Goal: Task Accomplishment & Management: Manage account settings

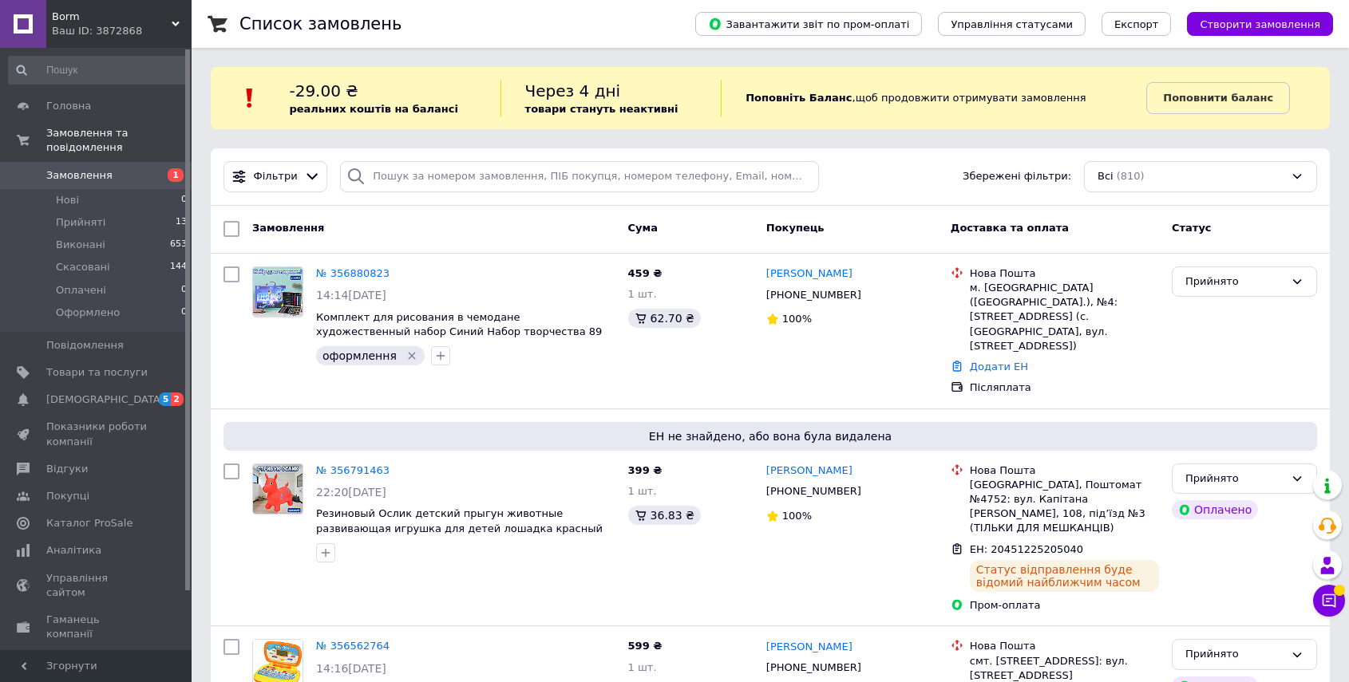
scroll to position [85, 0]
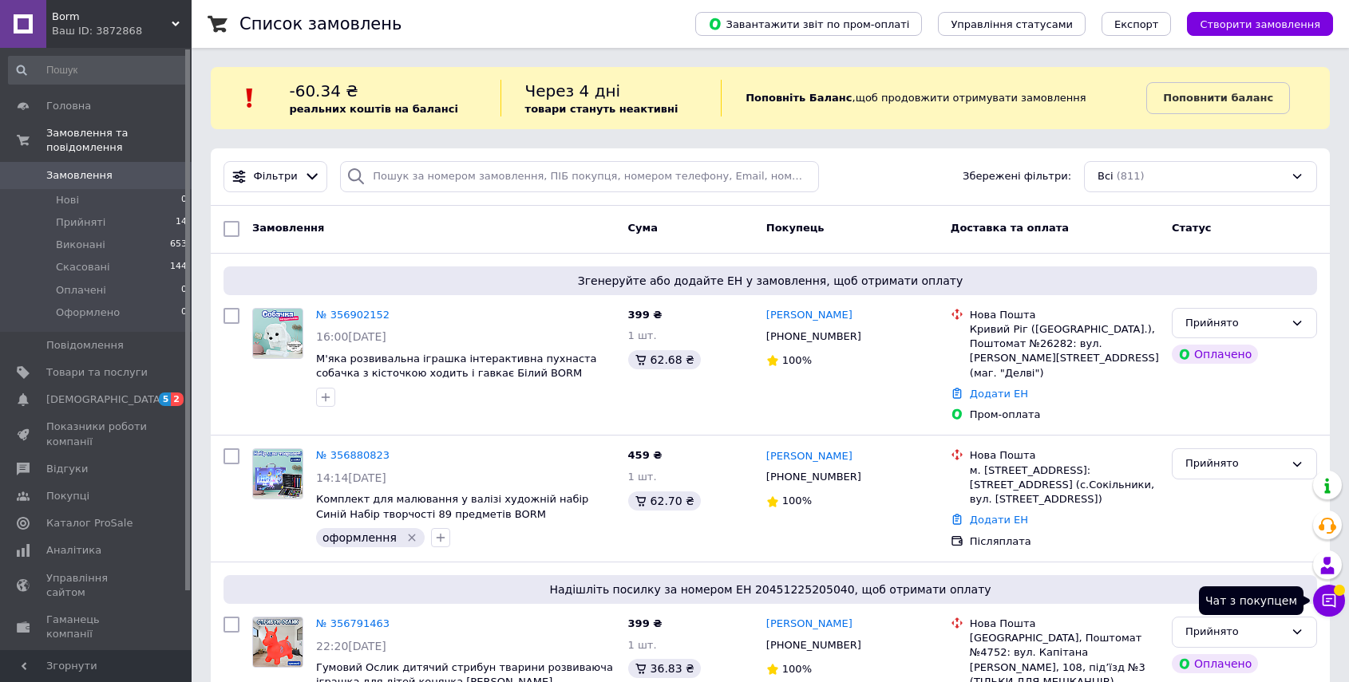
click at [1325, 600] on icon at bounding box center [1329, 601] width 16 height 16
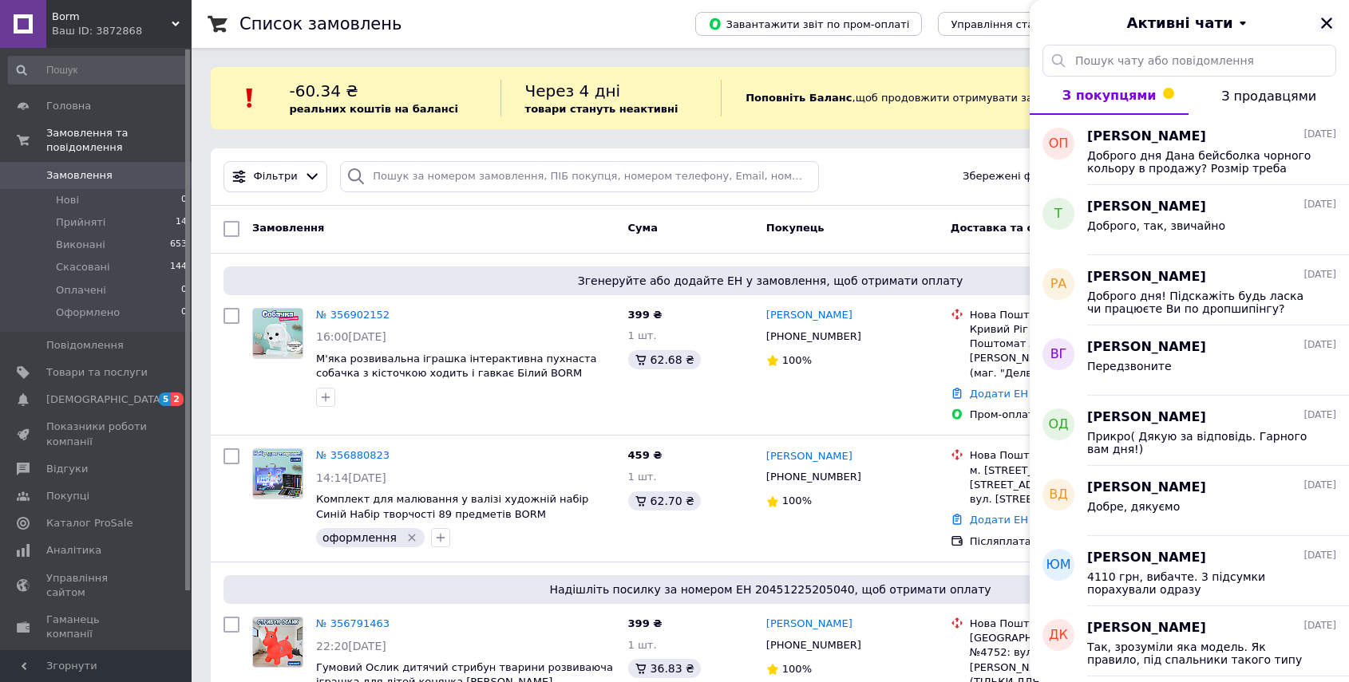
click at [1325, 18] on icon "Закрити" at bounding box center [1326, 23] width 14 height 14
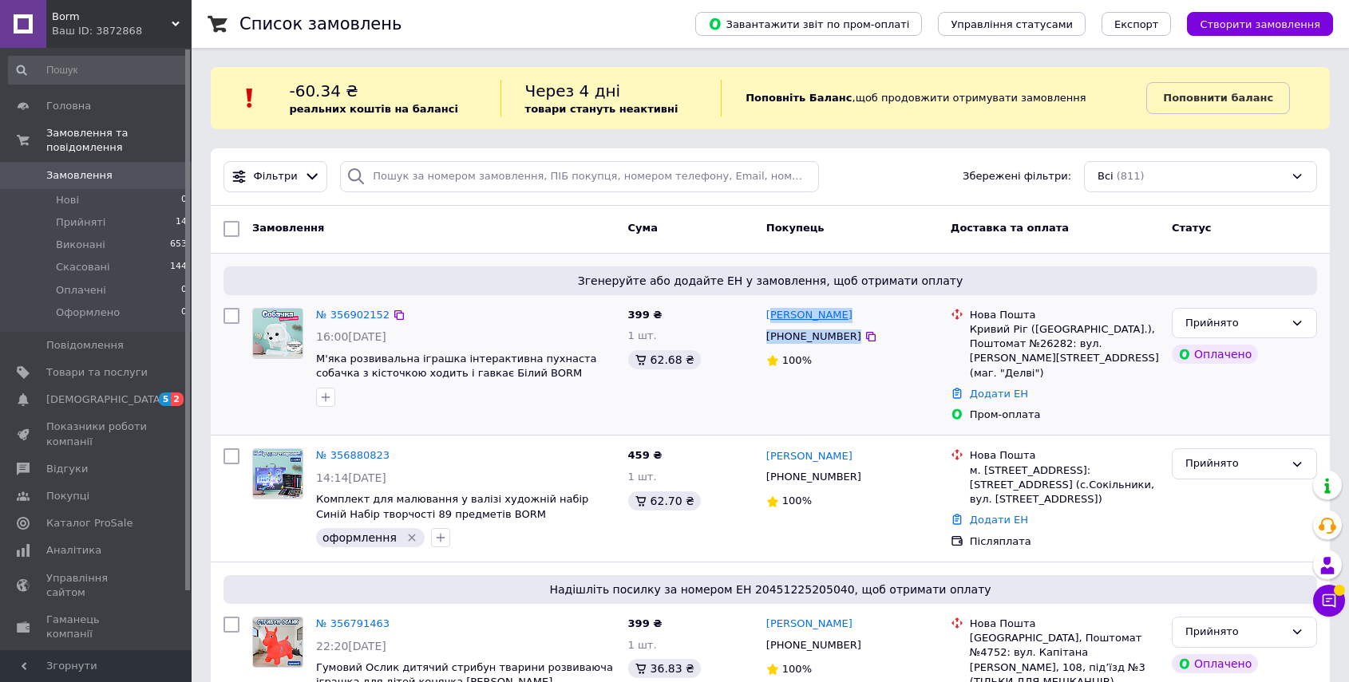
drag, startPoint x: 888, startPoint y: 334, endPoint x: 778, endPoint y: 323, distance: 109.8
click at [772, 323] on div "[PERSON_NAME] [PHONE_NUMBER] 100%" at bounding box center [852, 366] width 184 height 128
click at [896, 331] on div "[PHONE_NUMBER]" at bounding box center [852, 337] width 175 height 18
drag, startPoint x: 887, startPoint y: 334, endPoint x: 738, endPoint y: 317, distance: 150.2
click at [738, 317] on div "№ 356902152 16:00[DATE] М'яка розвивальна іграшка інтерактивна пухнаста собачка…" at bounding box center [770, 366] width 1106 height 128
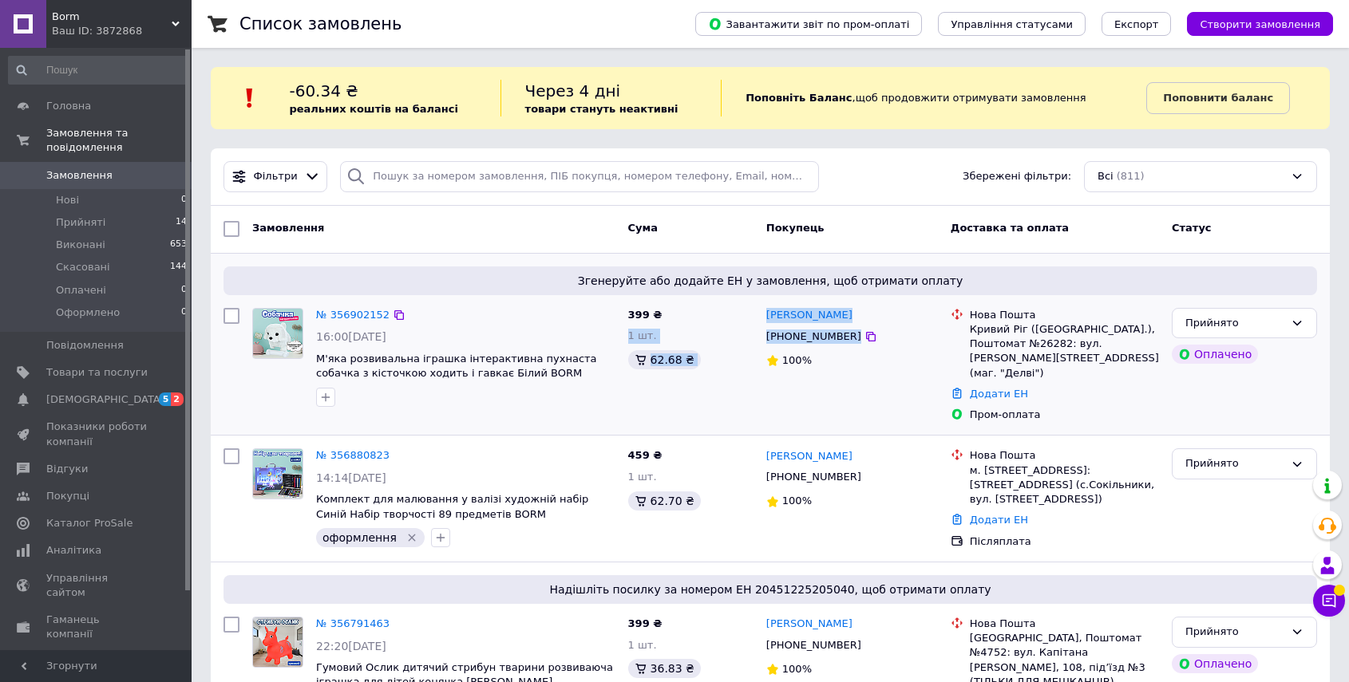
click at [894, 337] on div "[PHONE_NUMBER]" at bounding box center [852, 337] width 175 height 18
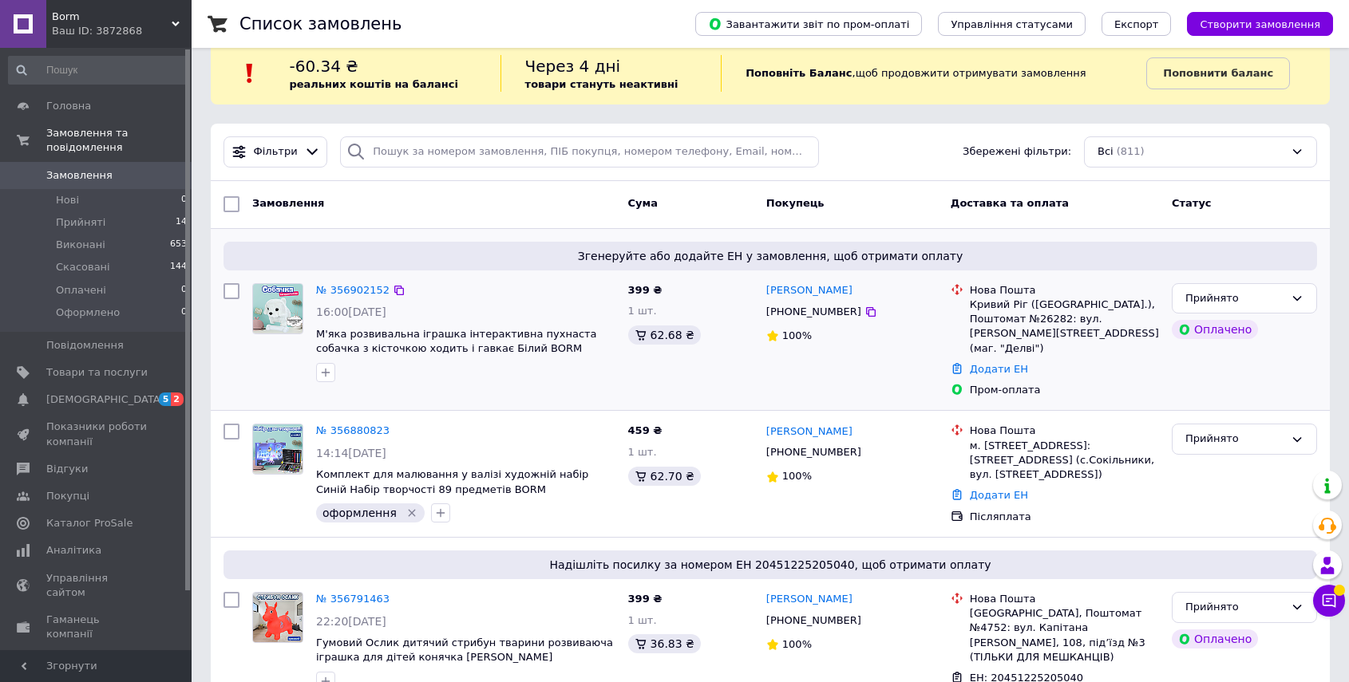
scroll to position [59, 0]
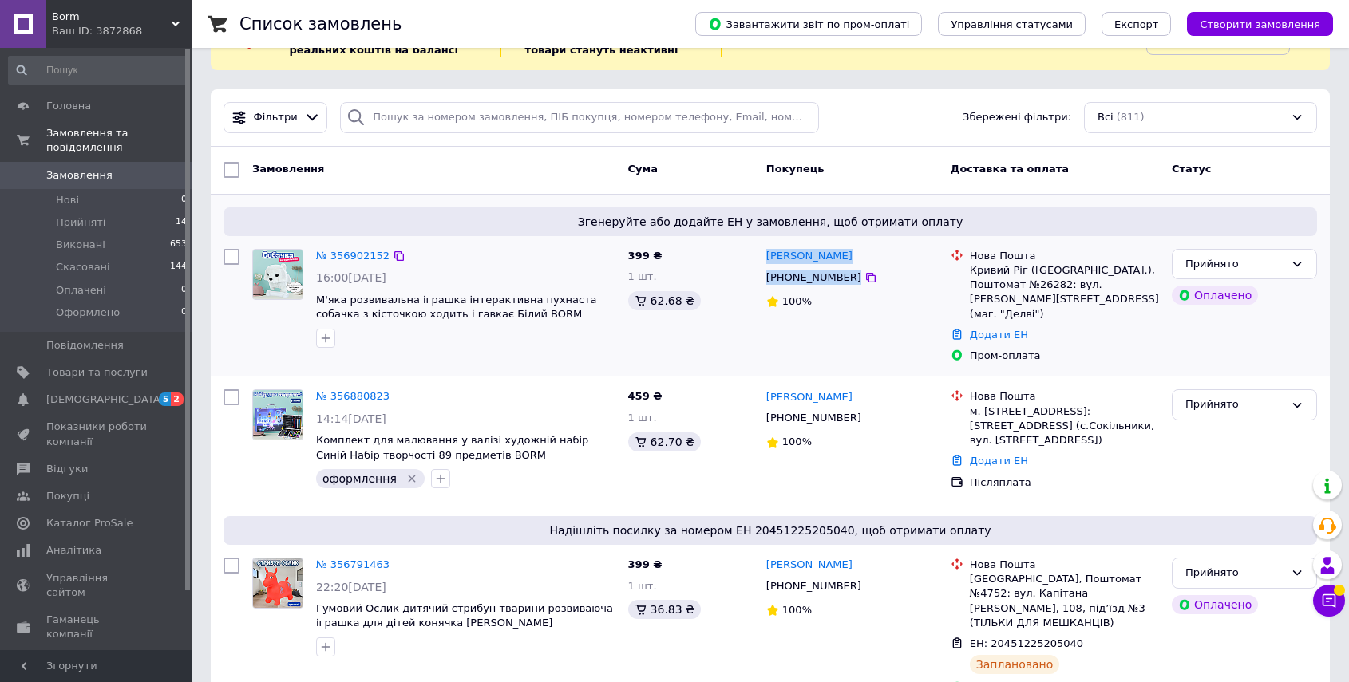
drag, startPoint x: 857, startPoint y: 275, endPoint x: 764, endPoint y: 259, distance: 94.7
click at [764, 259] on div "[PERSON_NAME] [PHONE_NUMBER] 100%" at bounding box center [852, 307] width 184 height 128
copy div "[PERSON_NAME] [PHONE_NUMBER]"
click at [767, 383] on div "[PERSON_NAME] [PHONE_NUMBER] 100%" at bounding box center [852, 439] width 184 height 113
click at [864, 271] on icon at bounding box center [870, 277] width 13 height 13
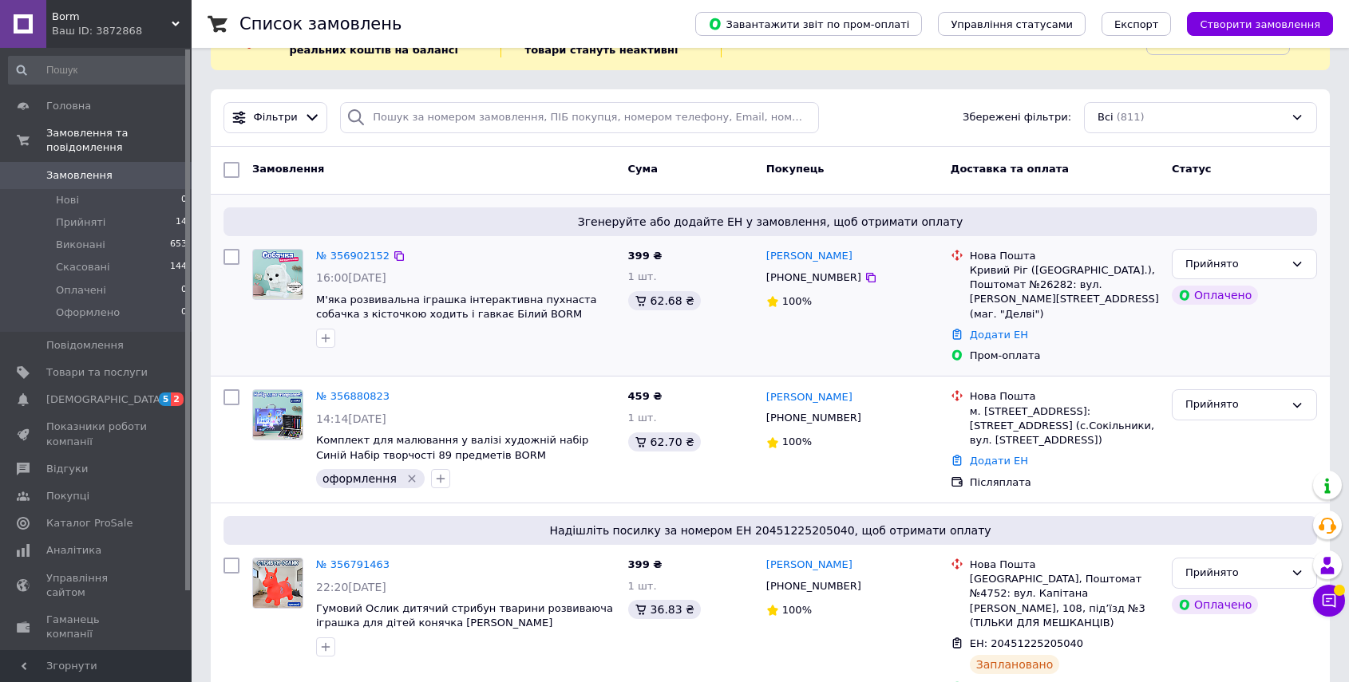
drag, startPoint x: 814, startPoint y: 260, endPoint x: 760, endPoint y: 258, distance: 54.3
click at [760, 258] on div "[PERSON_NAME] [PHONE_NUMBER] 100%" at bounding box center [852, 307] width 184 height 128
copy link "[PERSON_NAME]"
click at [1047, 284] on div "Кривий Ріг ([GEOGRAPHIC_DATA].), Поштомат №26282: вул. [PERSON_NAME][STREET_ADD…" at bounding box center [1064, 292] width 189 height 58
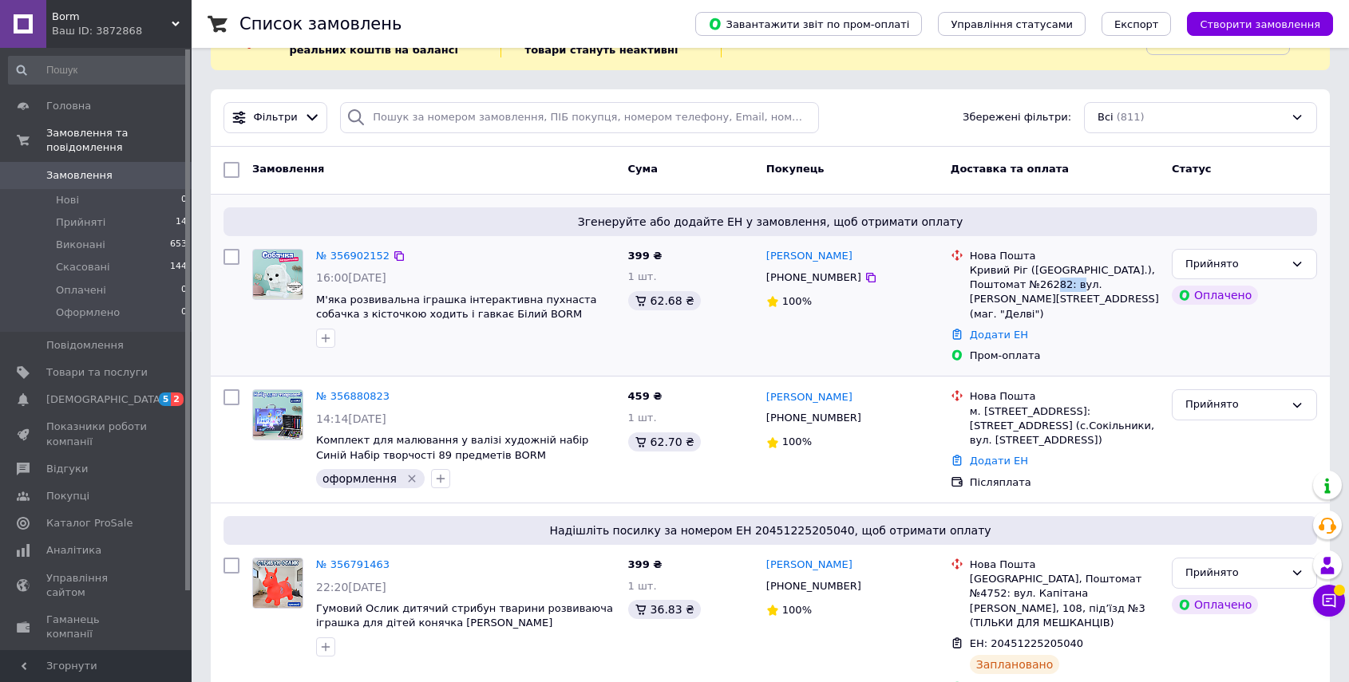
copy div "26282"
click at [1006, 329] on link "Додати ЕН" at bounding box center [999, 335] width 58 height 12
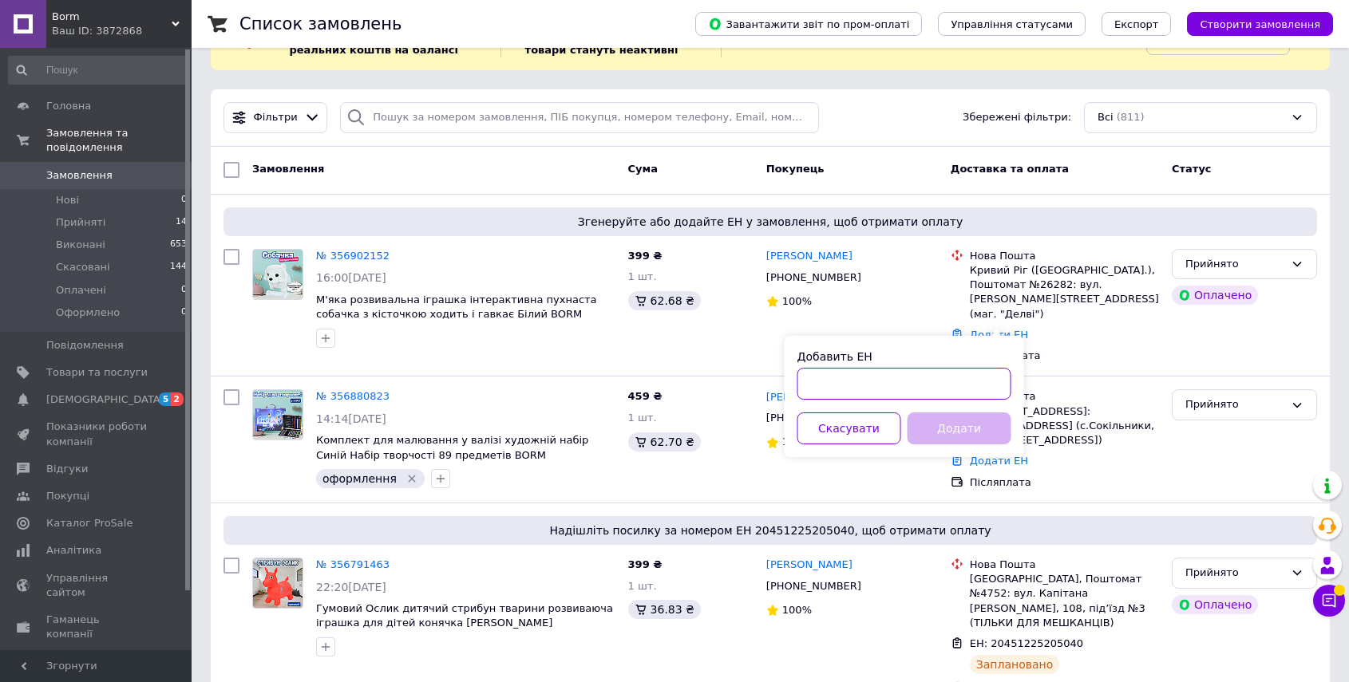
click at [904, 390] on input "Добавить ЕН" at bounding box center [904, 384] width 214 height 32
paste input "20451225261686"
type input "20451225261686"
click at [968, 419] on button "Додати" at bounding box center [960, 429] width 104 height 32
